Goal: Information Seeking & Learning: Learn about a topic

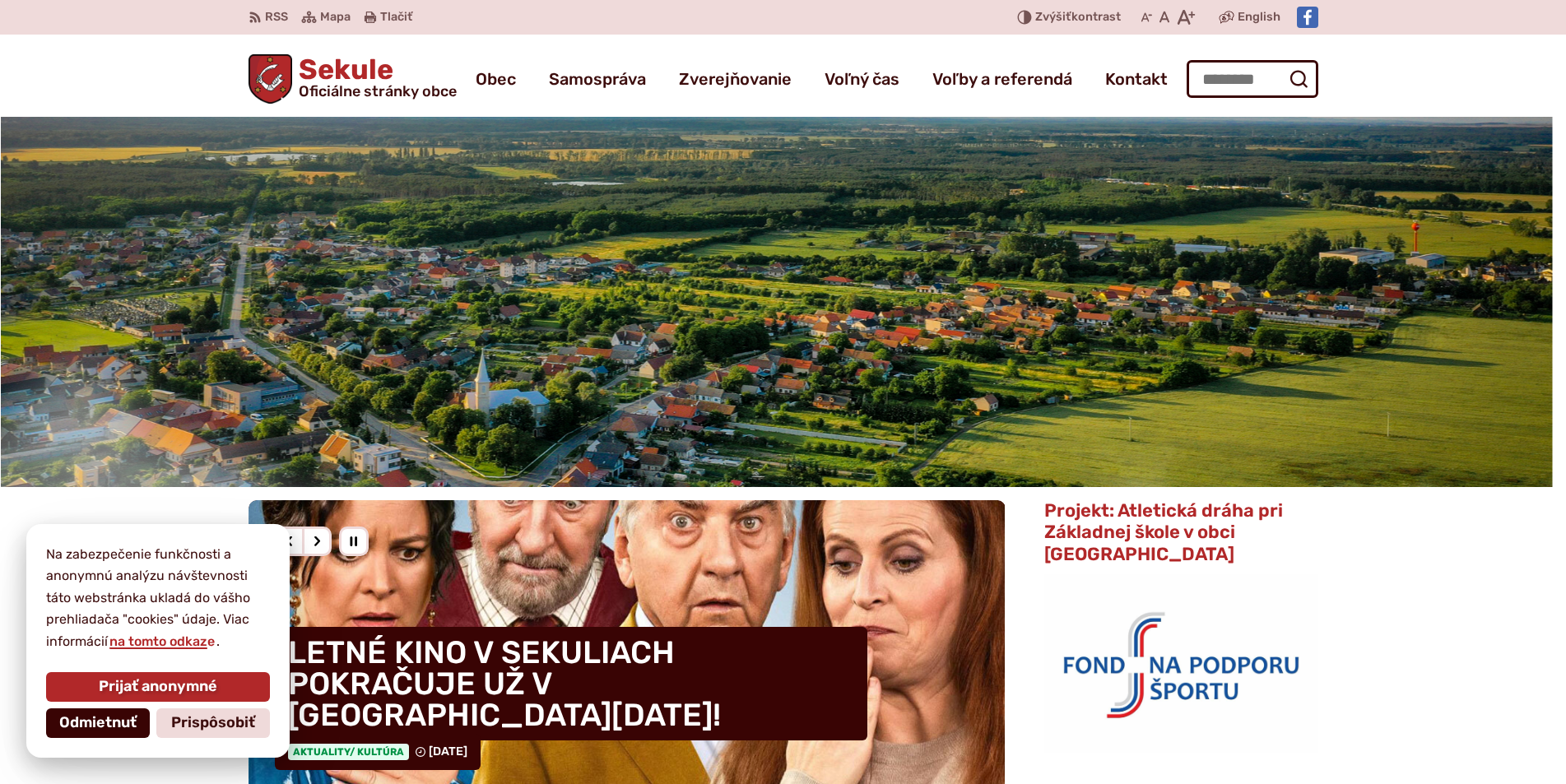
click at [129, 721] on span "Odmietnuť" at bounding box center [97, 723] width 77 height 18
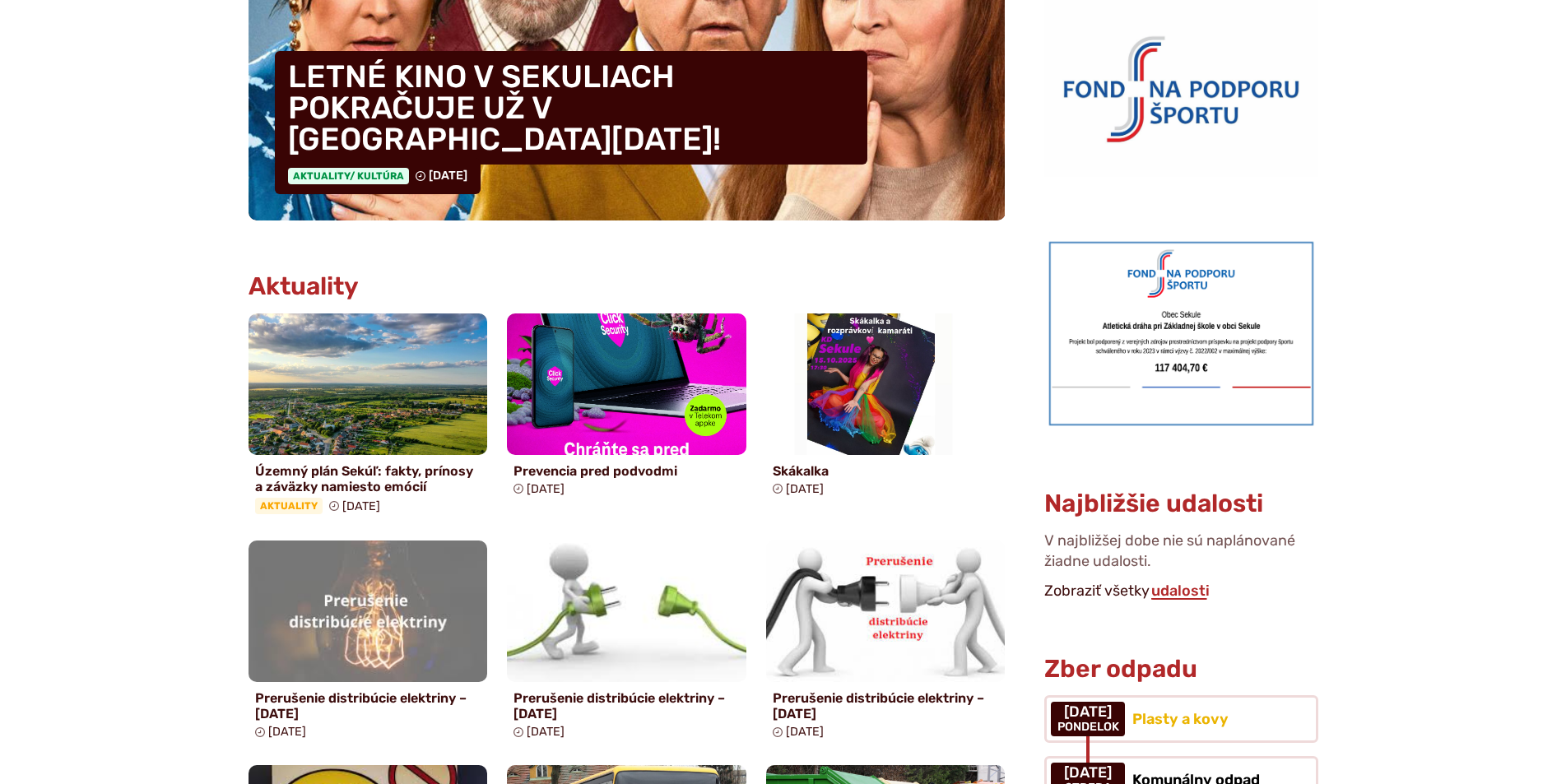
scroll to position [823, 0]
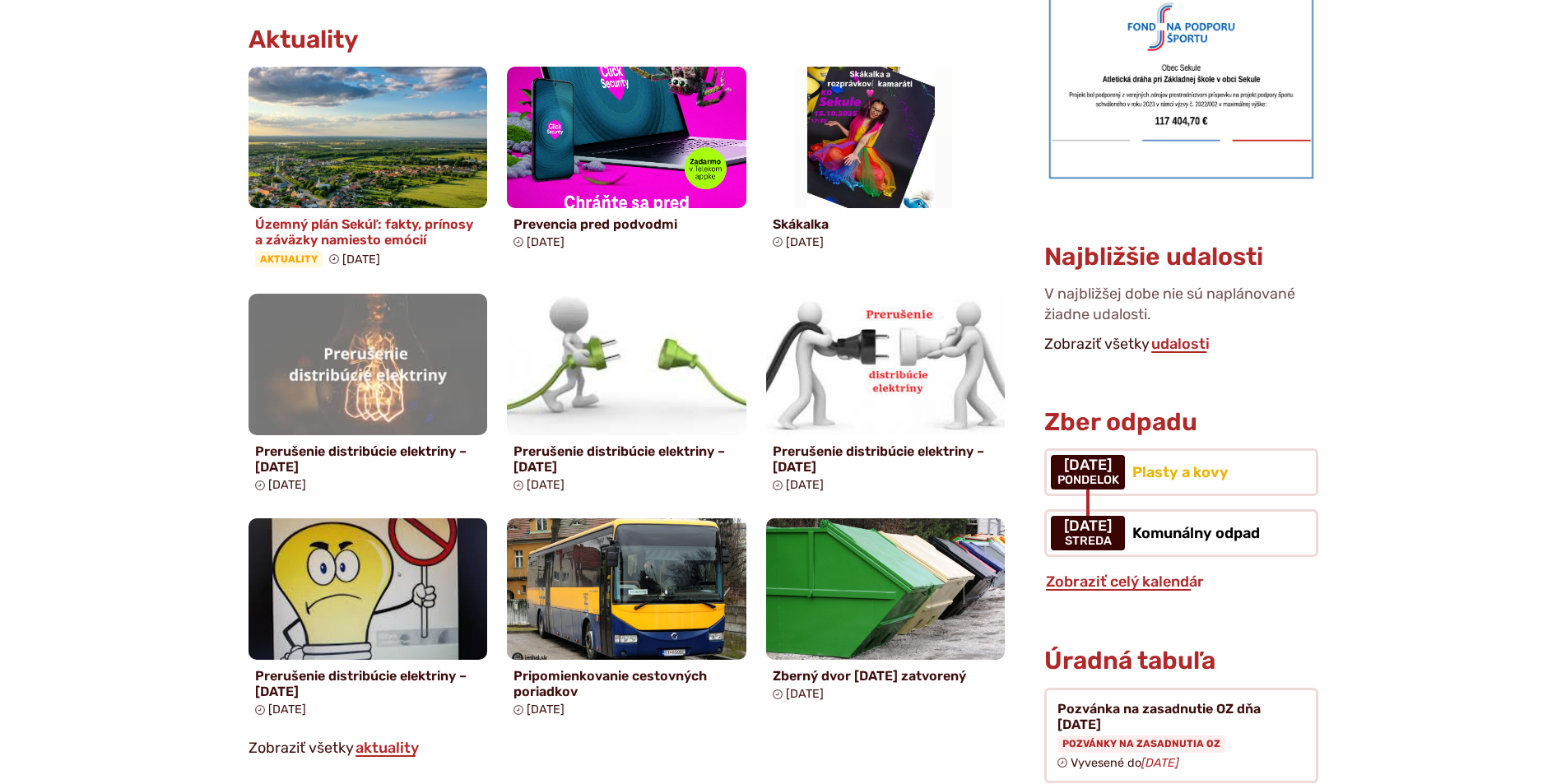
click at [349, 232] on h4 "Územný plán Sekúľ: fakty, prínosy a záväzky namiesto emócií" at bounding box center [368, 232] width 226 height 31
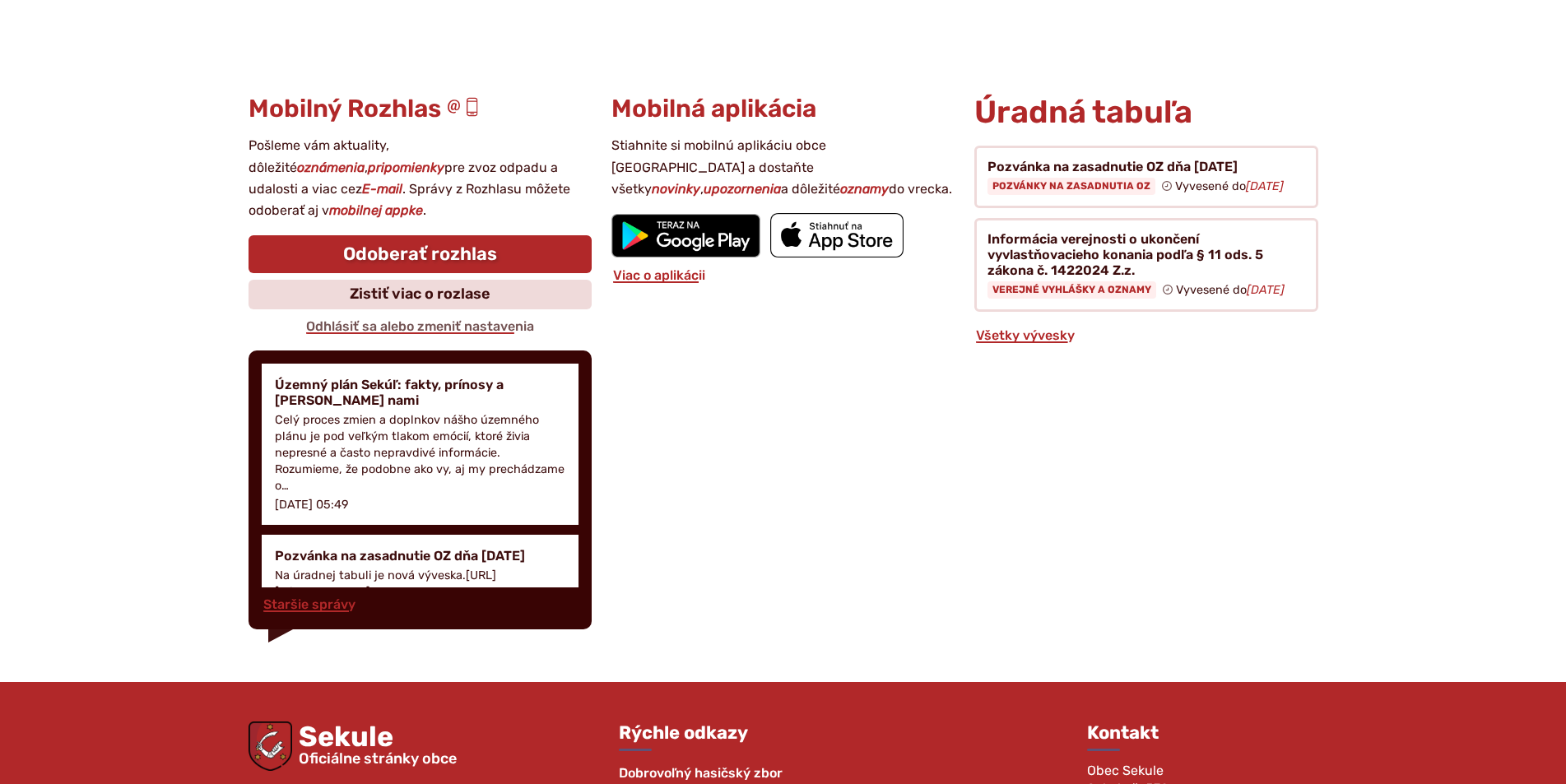
scroll to position [3798, 0]
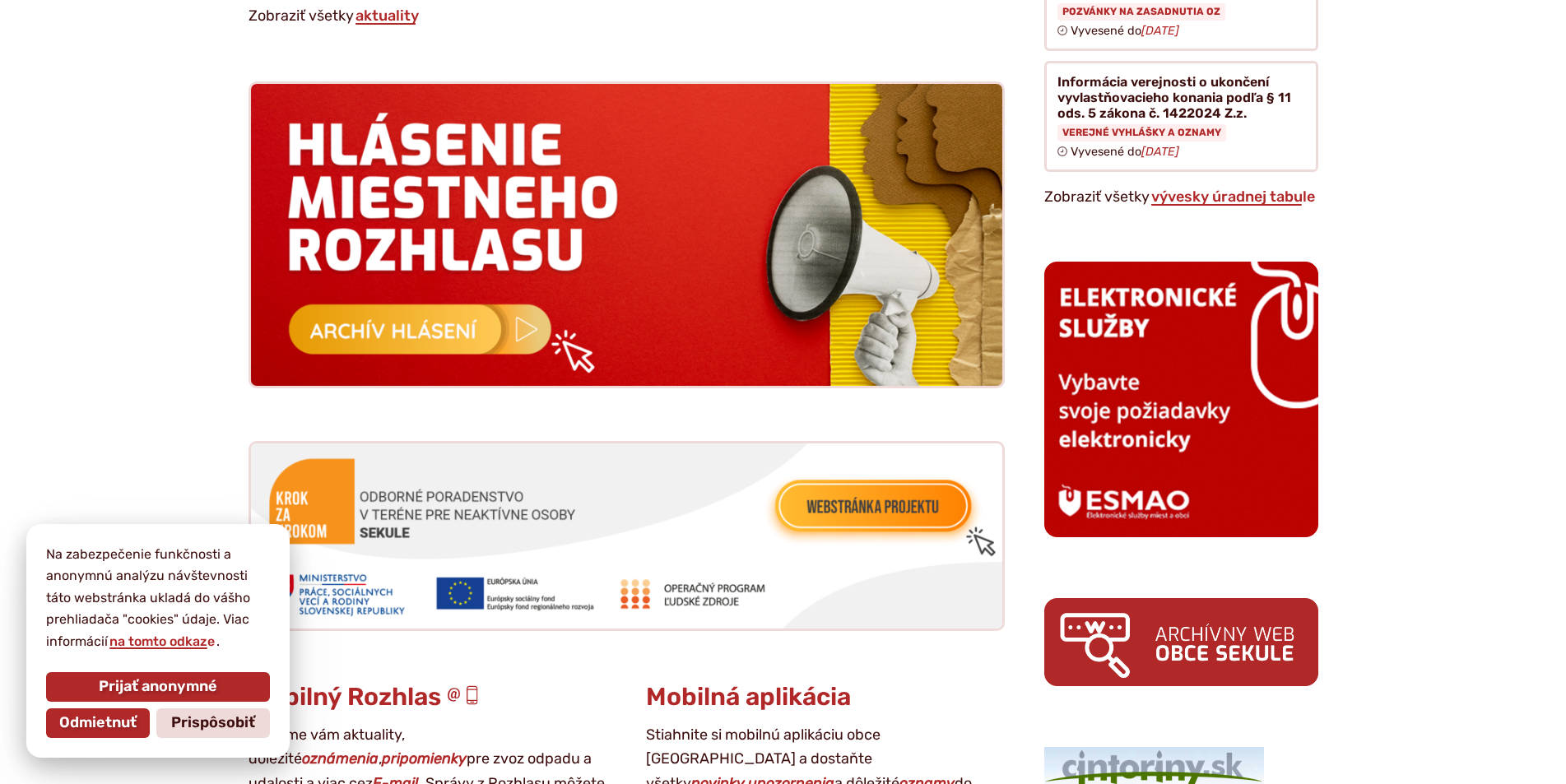
scroll to position [1810, 0]
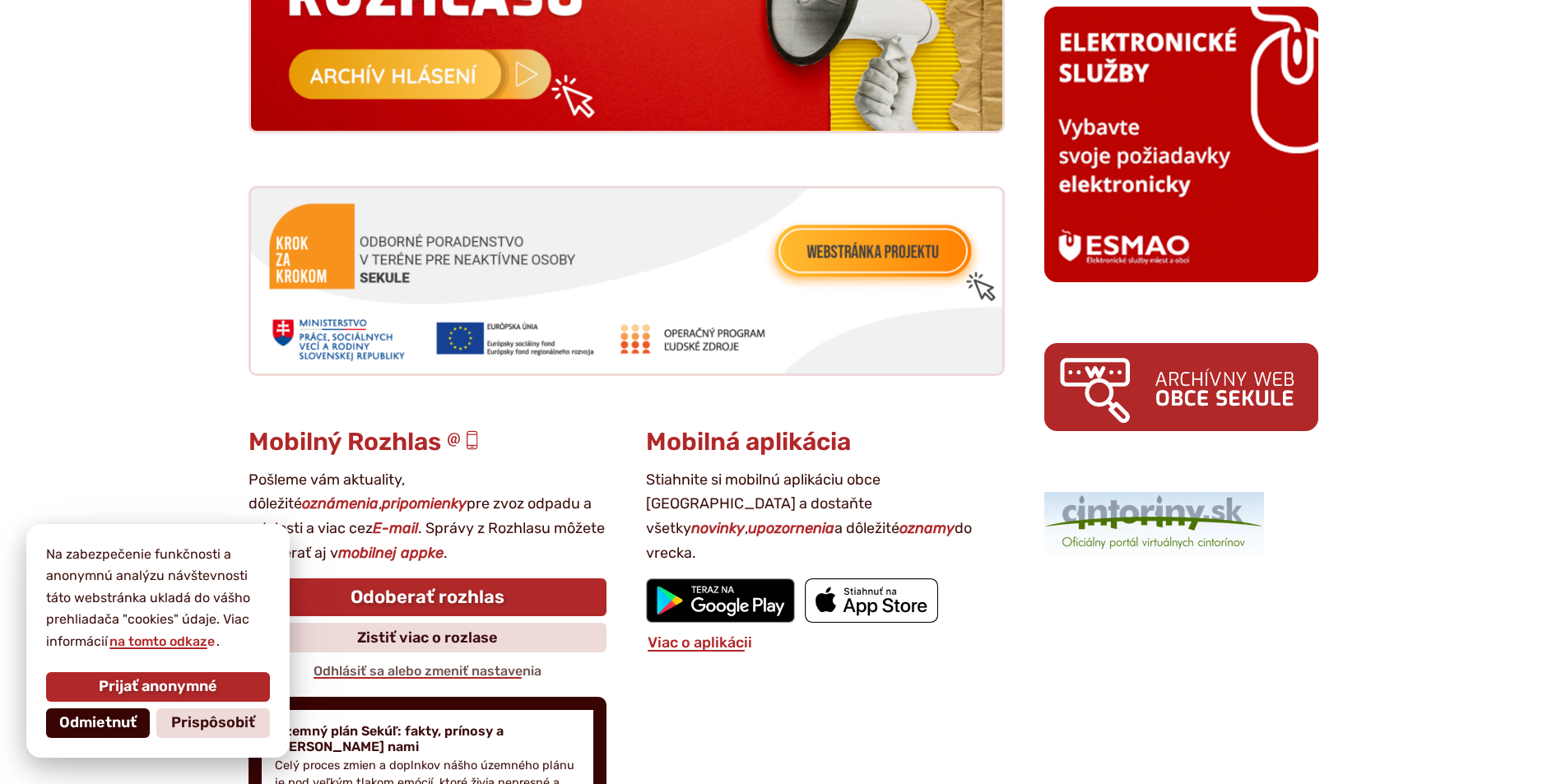
click at [74, 729] on span "Odmietnuť" at bounding box center [97, 723] width 77 height 18
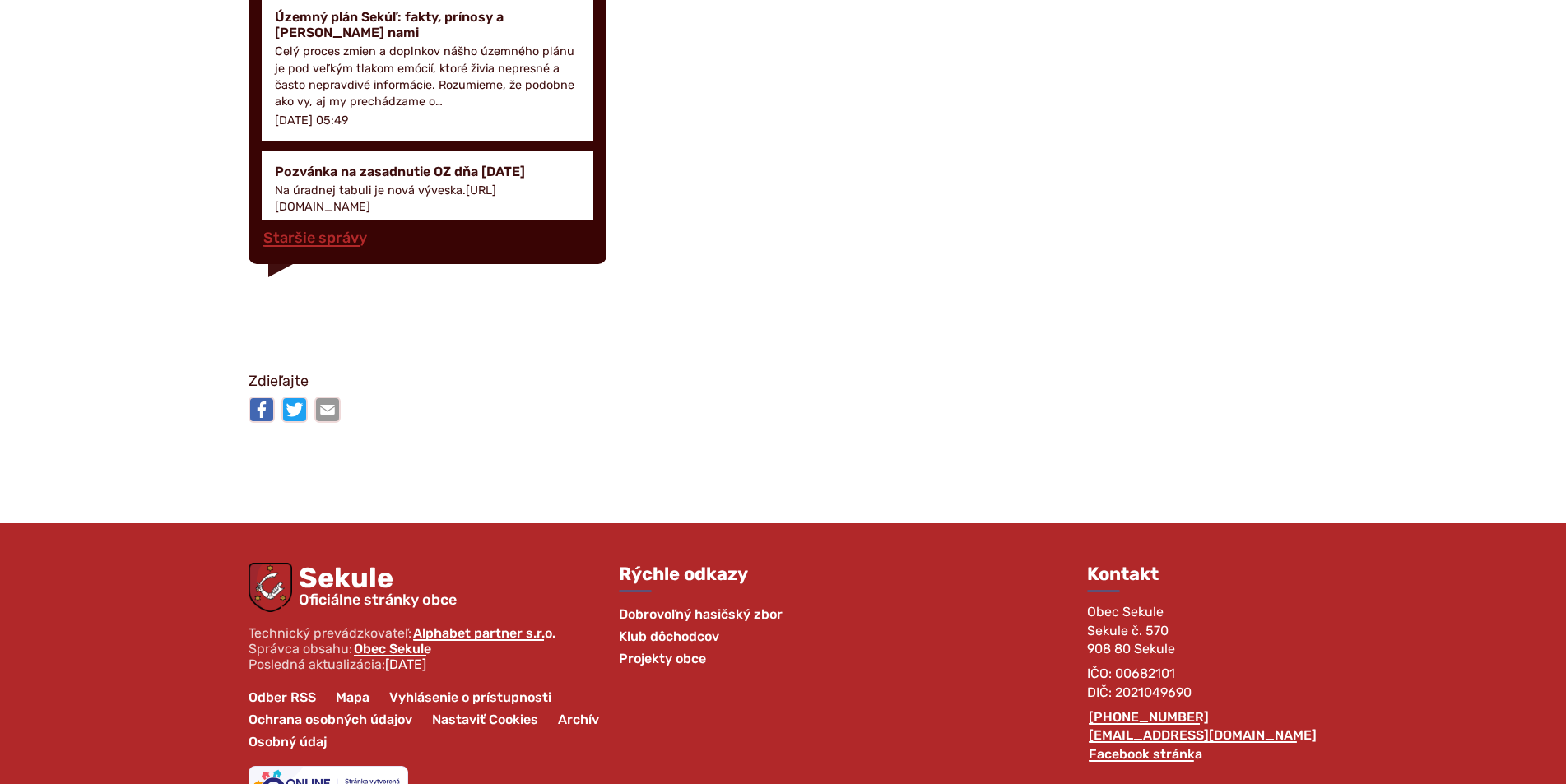
scroll to position [2576, 0]
